Goal: Obtain resource: Download file/media

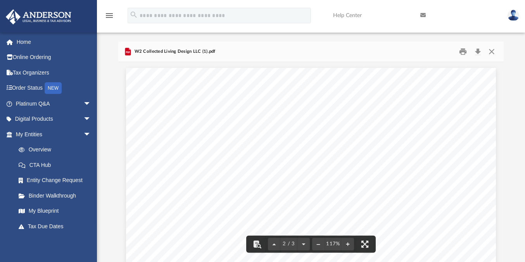
scroll to position [491, 0]
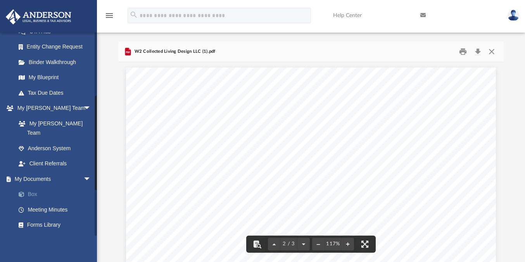
click at [34, 187] on link "Box" at bounding box center [57, 195] width 92 height 16
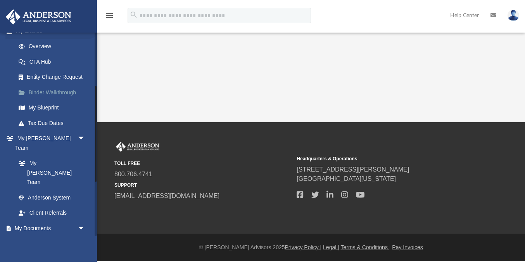
scroll to position [116, 0]
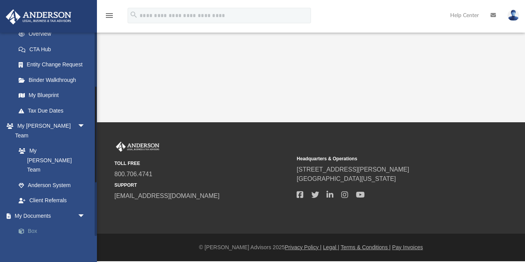
click at [36, 224] on link "Box" at bounding box center [54, 232] width 86 height 16
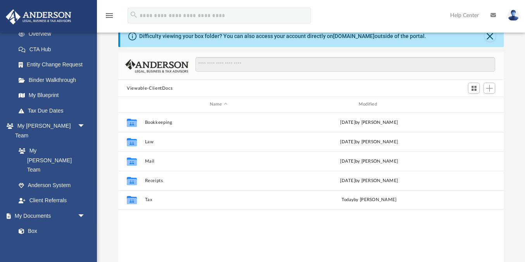
scroll to position [61, 0]
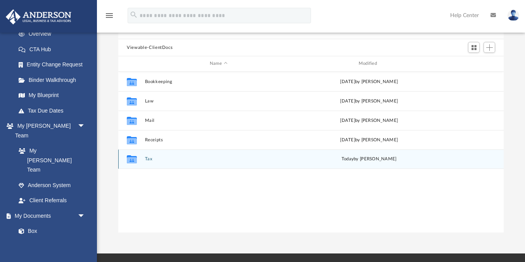
click at [149, 159] on button "Tax" at bounding box center [218, 158] width 147 height 5
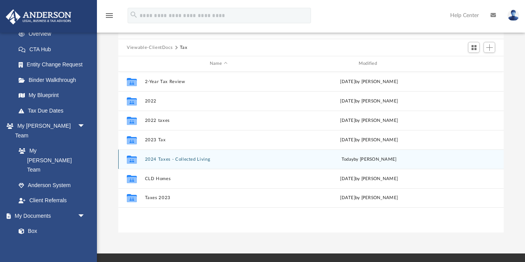
click at [155, 158] on button "2024 Taxes - Collected Living" at bounding box center [218, 159] width 147 height 5
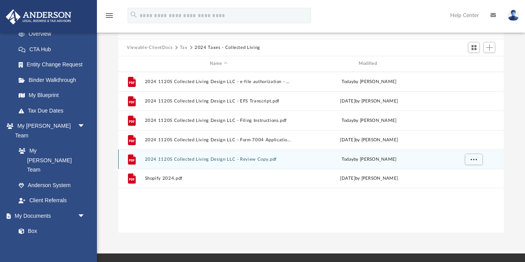
click at [199, 158] on button "2024 1120S Collected Living Design LLC - Review Copy.pdf" at bounding box center [218, 159] width 147 height 5
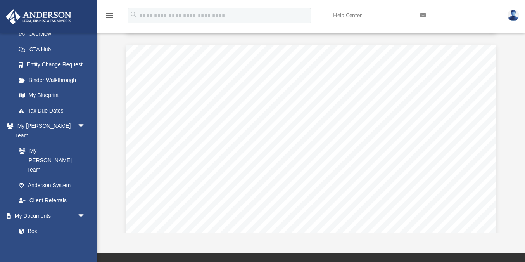
scroll to position [14718, 0]
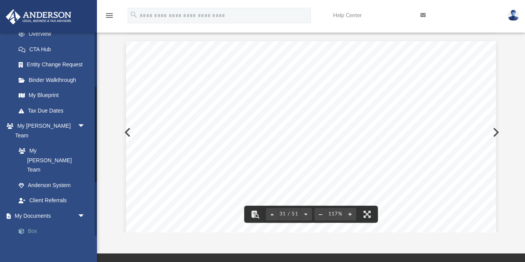
click at [33, 224] on link "Box" at bounding box center [54, 232] width 86 height 16
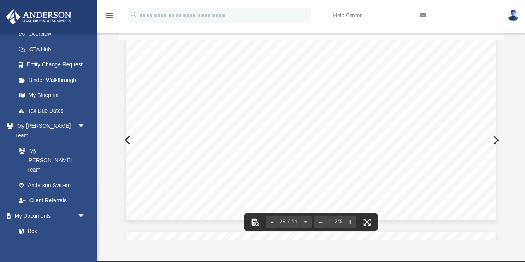
scroll to position [0, 0]
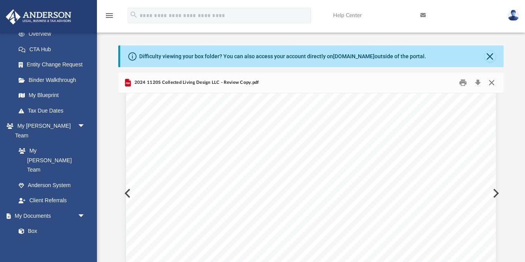
click at [490, 83] on button "Close" at bounding box center [492, 83] width 14 height 12
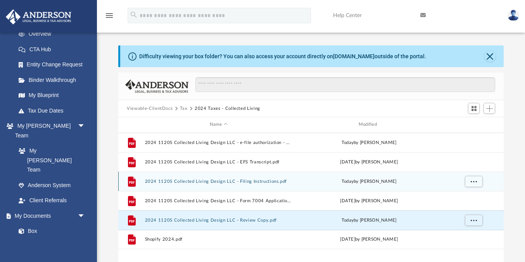
click at [248, 182] on button "2024 1120S Collected Living Design LLC - Filing Instructions.pdf" at bounding box center [218, 181] width 147 height 5
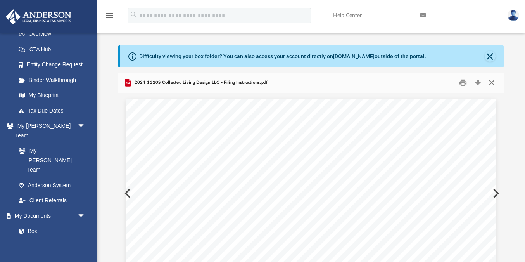
click at [494, 81] on button "Close" at bounding box center [492, 83] width 14 height 12
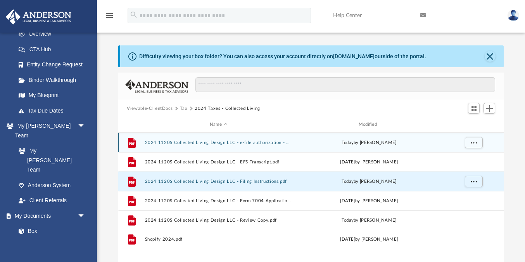
click at [231, 140] on button "2024 1120S Collected Living Design LLC - e-file authorization - please sign.pdf" at bounding box center [218, 142] width 147 height 5
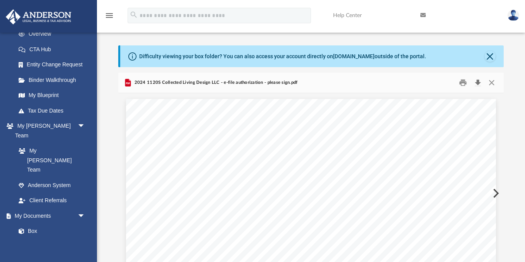
click at [480, 84] on button "Download" at bounding box center [478, 83] width 14 height 12
click at [489, 59] on button "Close" at bounding box center [490, 56] width 11 height 11
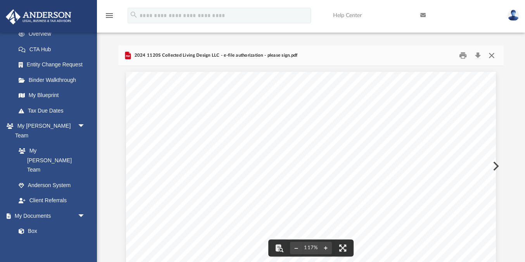
click at [497, 57] on button "Close" at bounding box center [492, 56] width 14 height 12
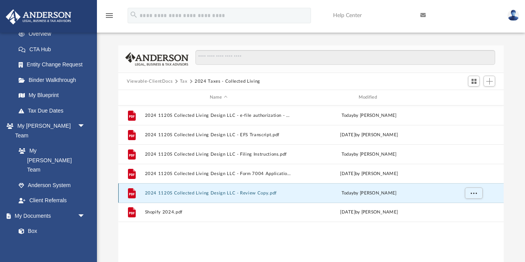
click at [203, 195] on button "2024 1120S Collected Living Design LLC - Review Copy.pdf" at bounding box center [218, 193] width 147 height 5
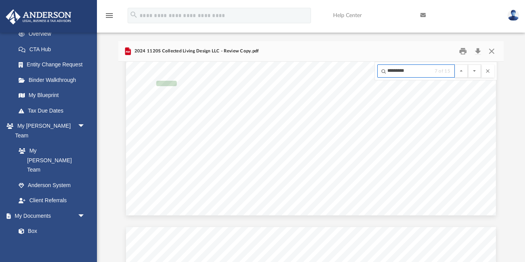
scroll to position [12599, 0]
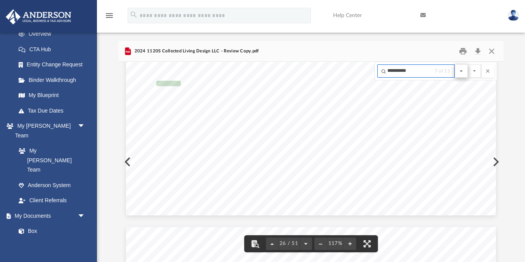
type input "**********"
click at [461, 73] on button "File preview" at bounding box center [461, 70] width 13 height 13
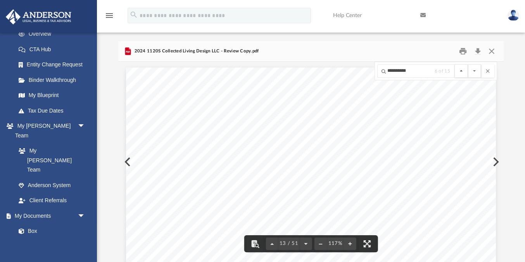
scroll to position [6046, 0]
click at [463, 73] on button "File preview" at bounding box center [461, 70] width 13 height 13
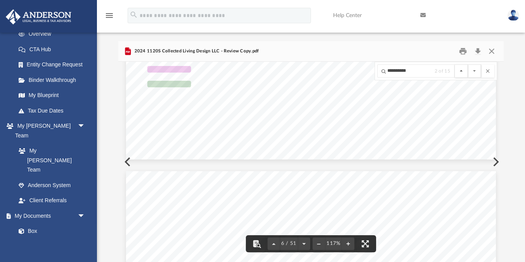
click at [463, 73] on button "File preview" at bounding box center [461, 70] width 13 height 13
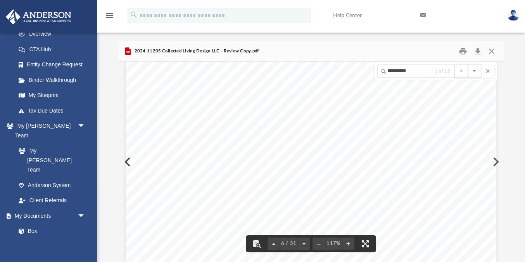
scroll to position [2585, 0]
click at [479, 52] on button "Download" at bounding box center [478, 51] width 14 height 12
